Goal: Find specific page/section: Find specific page/section

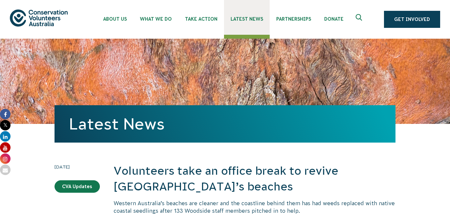
click at [250, 24] on link "Latest News" at bounding box center [247, 17] width 46 height 35
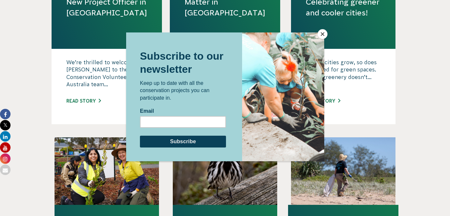
scroll to position [633, 0]
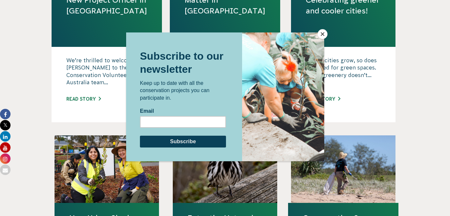
click at [321, 32] on button "Close" at bounding box center [322, 34] width 10 height 10
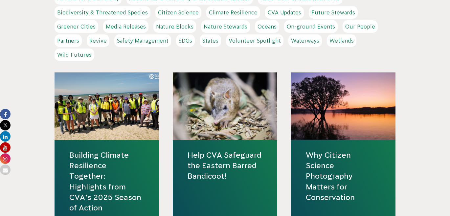
scroll to position [0, 0]
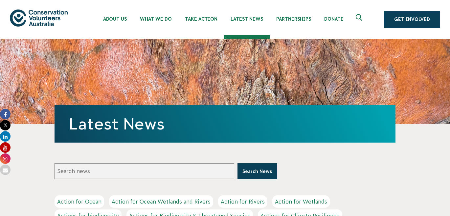
click at [361, 17] on icon "Expand search box" at bounding box center [360, 19] width 8 height 10
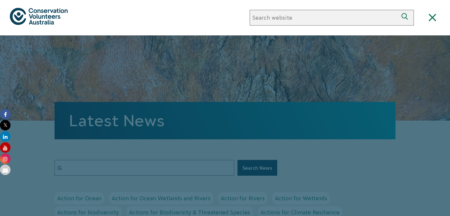
type input "G"
click at [337, 19] on input "Search news" at bounding box center [323, 18] width 148 height 16
type input "Gwelup"
click at [398, 10] on button "Search" at bounding box center [406, 18] width 16 height 16
